Goal: Obtain resource: Obtain resource

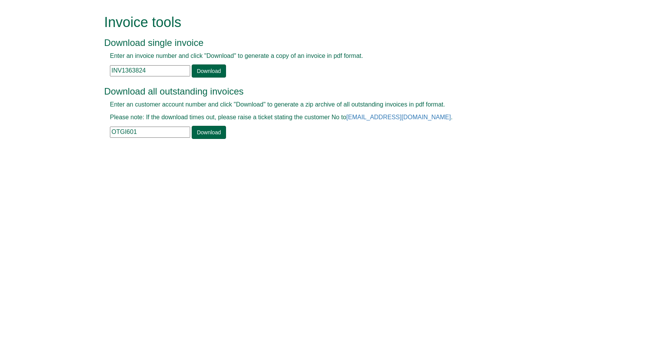
click at [151, 73] on input "INV1363824" at bounding box center [150, 70] width 80 height 11
click at [170, 66] on input "INV1363824" at bounding box center [150, 70] width 80 height 11
click at [172, 69] on input "INV1363824" at bounding box center [150, 70] width 80 height 11
click at [172, 70] on input "INV1363824" at bounding box center [150, 70] width 80 height 11
drag, startPoint x: 157, startPoint y: 69, endPoint x: 108, endPoint y: 66, distance: 49.5
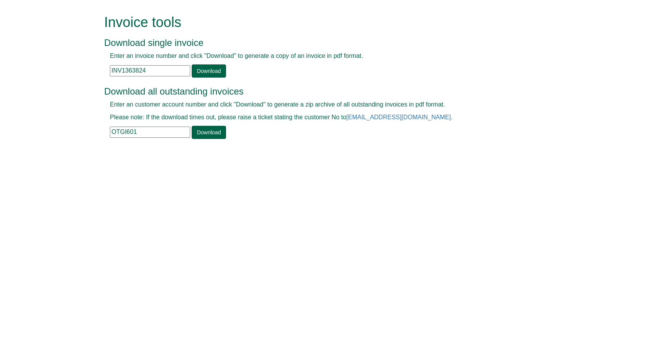
click at [108, 66] on div "Enter an invoice number and click "Download" to generate a copy of an invoice i…" at bounding box center [315, 65] width 422 height 26
click at [151, 72] on input "INV1363824" at bounding box center [150, 70] width 80 height 11
drag, startPoint x: 151, startPoint y: 72, endPoint x: 120, endPoint y: 66, distance: 31.3
click at [124, 66] on input "INV1363824" at bounding box center [150, 70] width 80 height 11
click at [158, 73] on input "INV1363824" at bounding box center [150, 70] width 80 height 11
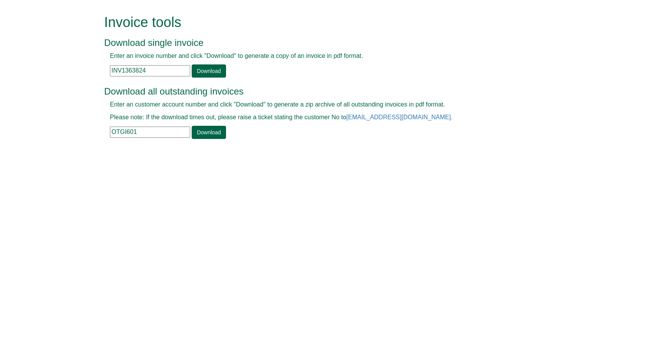
click at [156, 65] on input "INV1363824" at bounding box center [150, 70] width 80 height 11
click at [150, 71] on input "INV1363824" at bounding box center [150, 70] width 80 height 11
click at [155, 76] on input "INV1363824" at bounding box center [150, 70] width 80 height 11
click at [155, 71] on input "INV1363824" at bounding box center [150, 70] width 80 height 11
click at [154, 70] on input "INV1363824" at bounding box center [150, 70] width 80 height 11
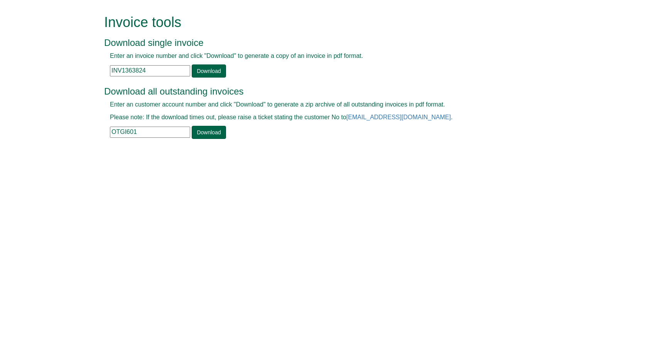
drag, startPoint x: 147, startPoint y: 70, endPoint x: 110, endPoint y: 71, distance: 36.7
click at [110, 71] on input "INV1363824" at bounding box center [150, 70] width 80 height 11
click at [170, 74] on input "INV1363824" at bounding box center [150, 70] width 80 height 11
click at [139, 129] on input "OTGI601" at bounding box center [150, 132] width 80 height 11
